Goal: Information Seeking & Learning: Learn about a topic

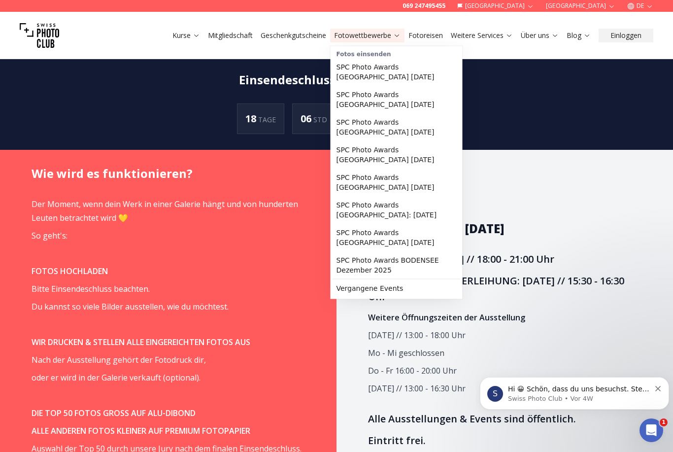
click at [366, 38] on link "Fotowettbewerbe" at bounding box center [367, 36] width 67 height 10
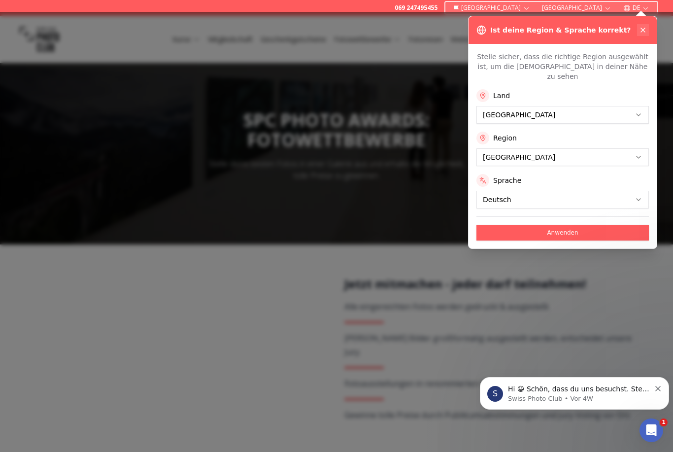
click at [643, 32] on icon at bounding box center [643, 30] width 8 height 8
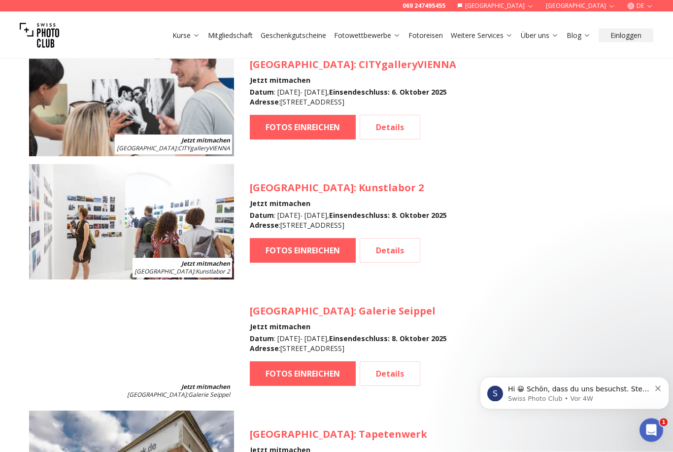
scroll to position [956, 0]
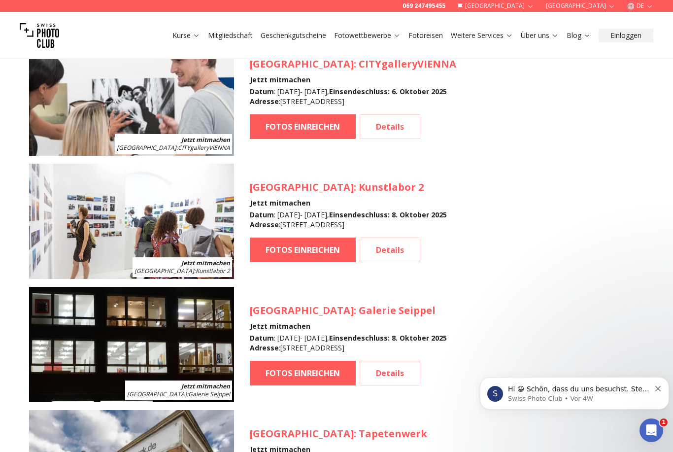
click at [314, 184] on h3 "[GEOGRAPHIC_DATA] : Kunstlabor 2" at bounding box center [348, 187] width 197 height 14
click at [294, 187] on span "[GEOGRAPHIC_DATA]" at bounding box center [302, 186] width 104 height 13
click at [396, 251] on link "Details" at bounding box center [390, 249] width 61 height 25
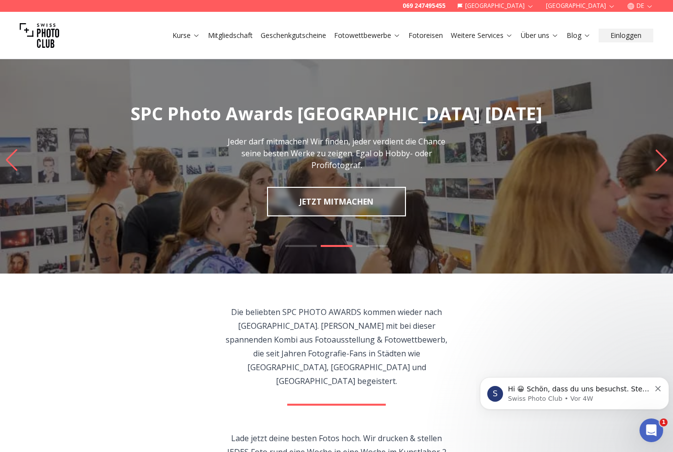
click at [382, 33] on link "Fotowettbewerbe" at bounding box center [367, 36] width 67 height 10
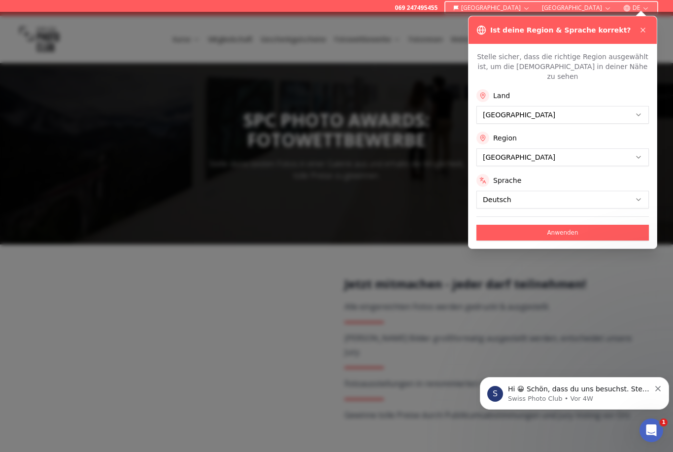
click at [423, 306] on div at bounding box center [336, 232] width 673 height 440
click at [646, 26] on icon at bounding box center [643, 30] width 8 height 8
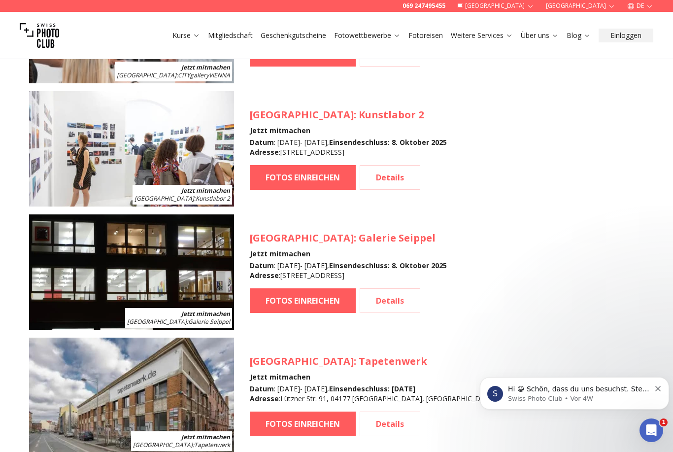
scroll to position [1028, 0]
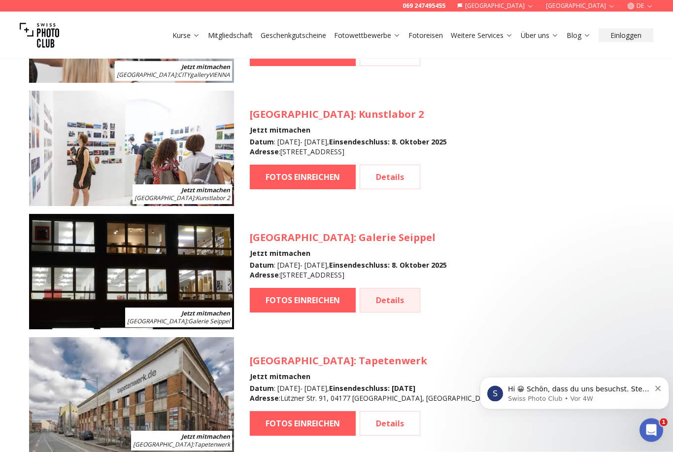
click at [398, 296] on link "Details" at bounding box center [390, 300] width 61 height 25
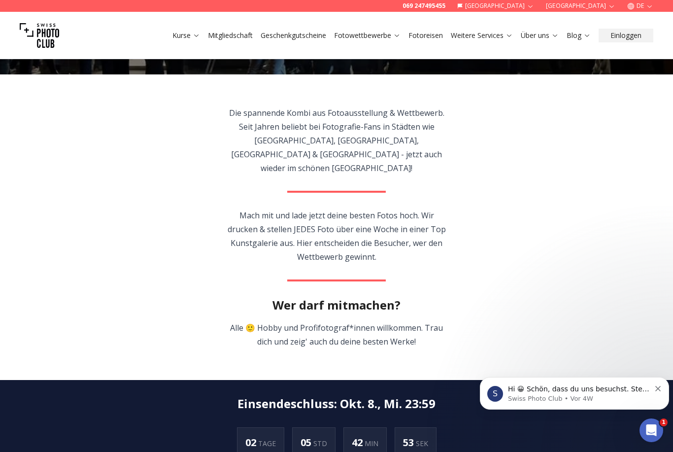
scroll to position [198, 0]
